Goal: Task Accomplishment & Management: Use online tool/utility

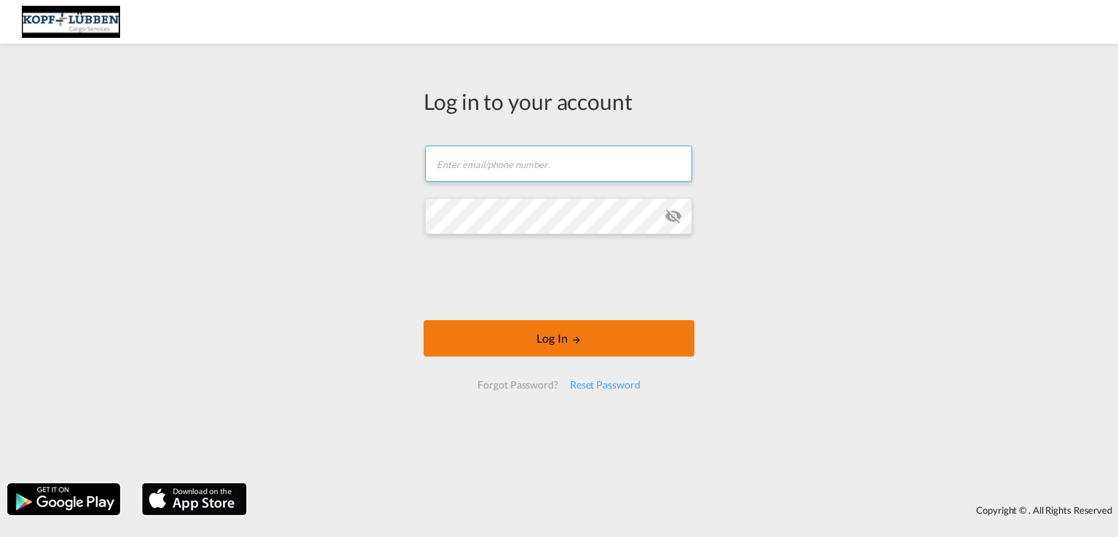
type input "[EMAIL_ADDRESS][PERSON_NAME][DOMAIN_NAME]"
click at [577, 338] on md-icon "LOGIN" at bounding box center [576, 340] width 10 height 10
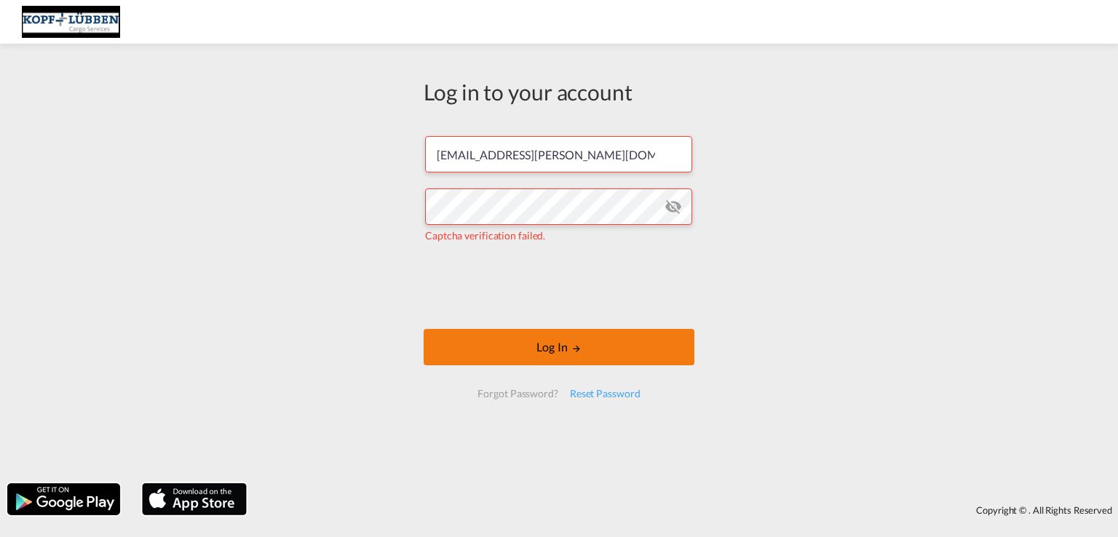
click at [595, 350] on button "Log In" at bounding box center [559, 347] width 271 height 36
